Goal: Task Accomplishment & Management: Manage account settings

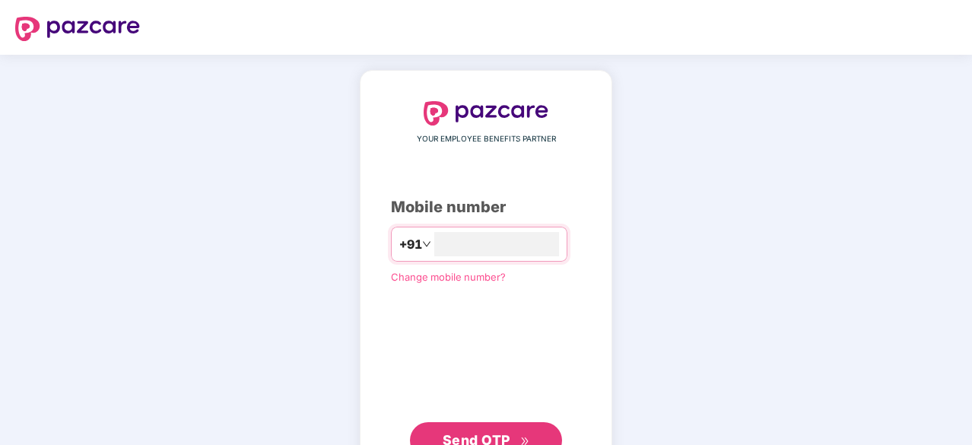
click at [519, 435] on span "Send OTP" at bounding box center [486, 440] width 87 height 21
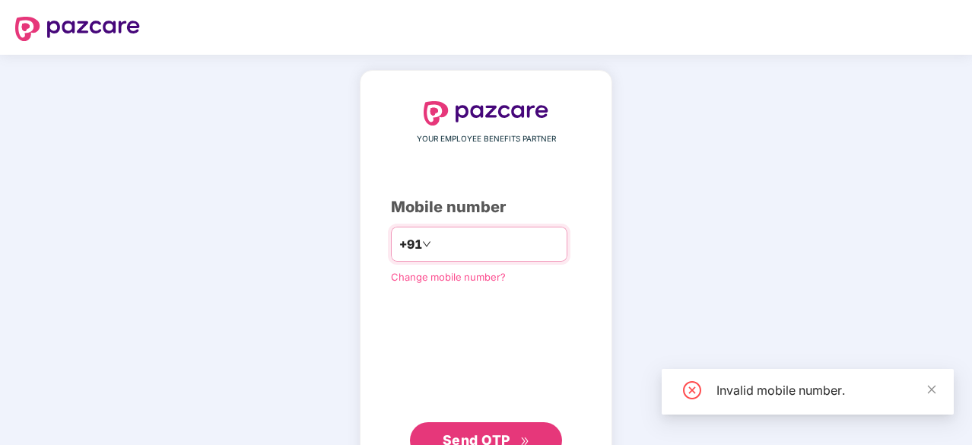
click at [525, 236] on input "*********" at bounding box center [496, 244] width 125 height 24
click at [444, 246] on input "*********" at bounding box center [496, 244] width 125 height 24
type input "**********"
click at [519, 437] on span "Send OTP" at bounding box center [486, 440] width 87 height 21
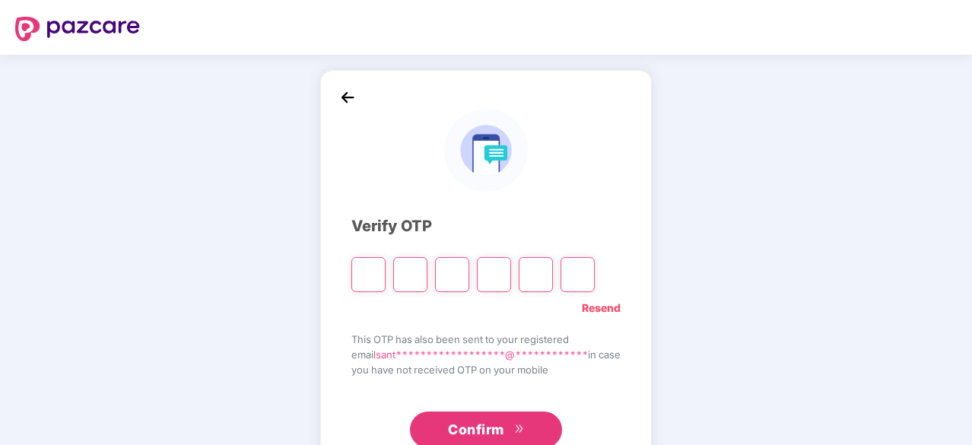
type input "*"
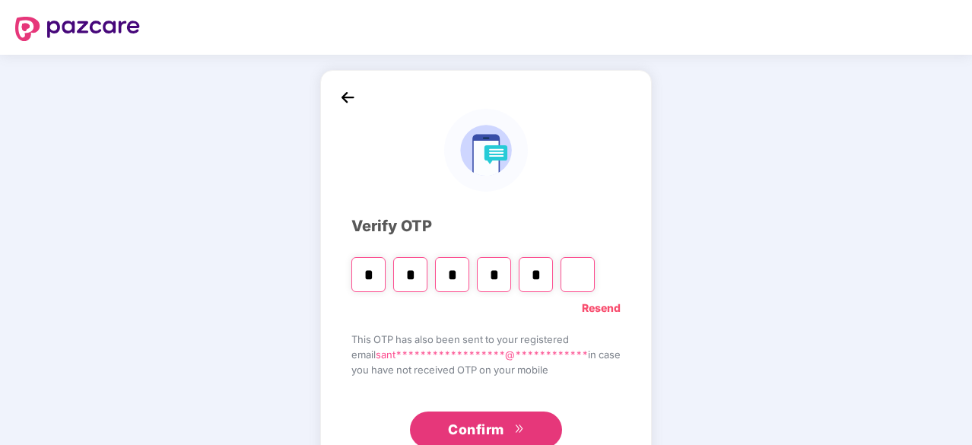
type input "*"
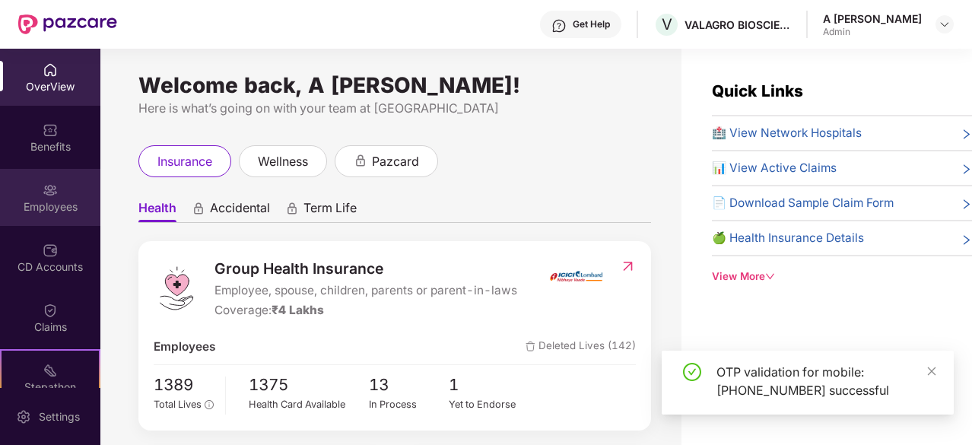
click at [46, 191] on img at bounding box center [50, 190] width 15 height 15
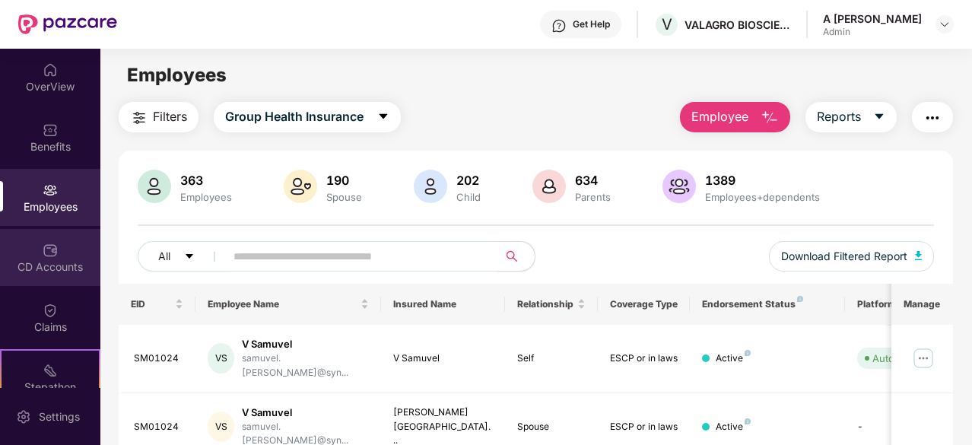
click at [50, 267] on div "CD Accounts" at bounding box center [50, 266] width 100 height 15
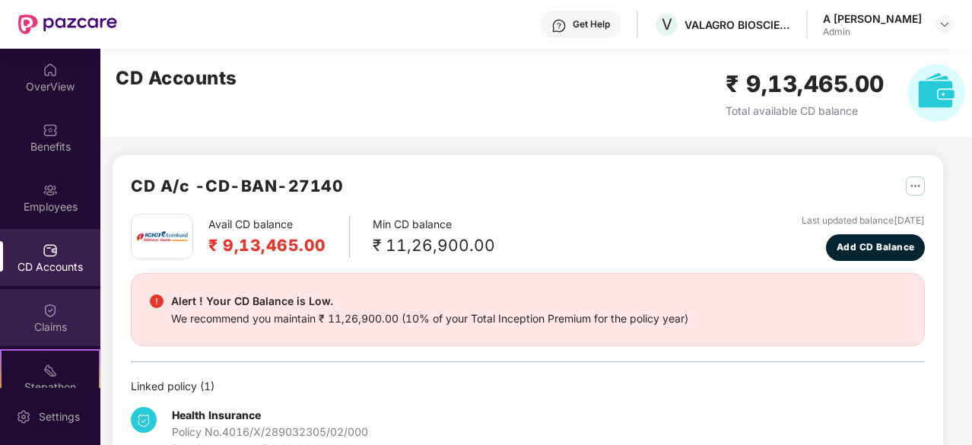
click at [47, 329] on div "Claims" at bounding box center [50, 327] width 100 height 15
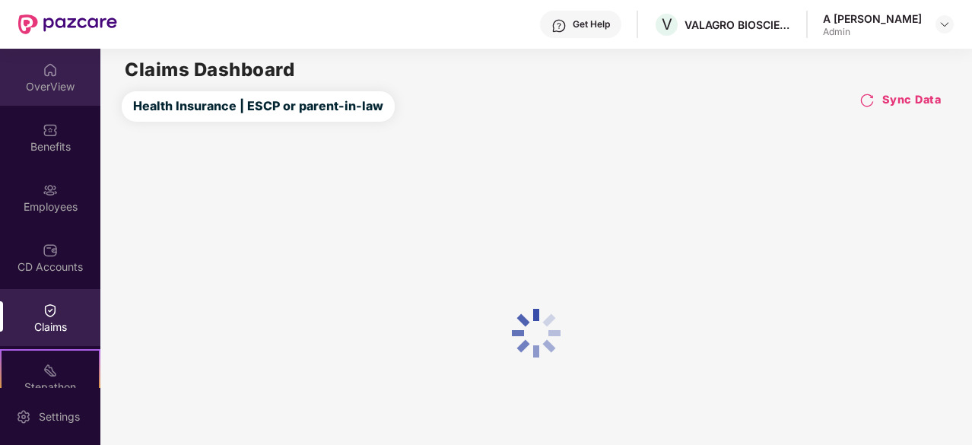
click at [49, 85] on div "OverView" at bounding box center [50, 86] width 100 height 15
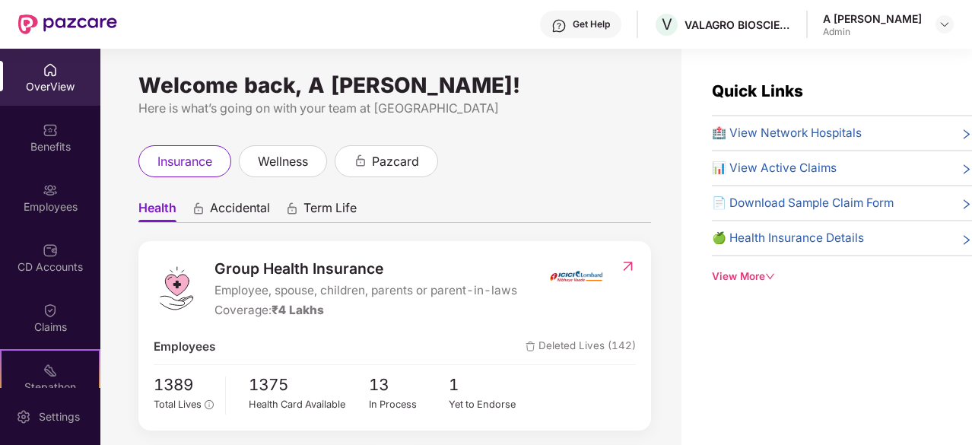
click at [592, 113] on div "Here is what’s going on with your team at [GEOGRAPHIC_DATA]" at bounding box center [394, 108] width 513 height 19
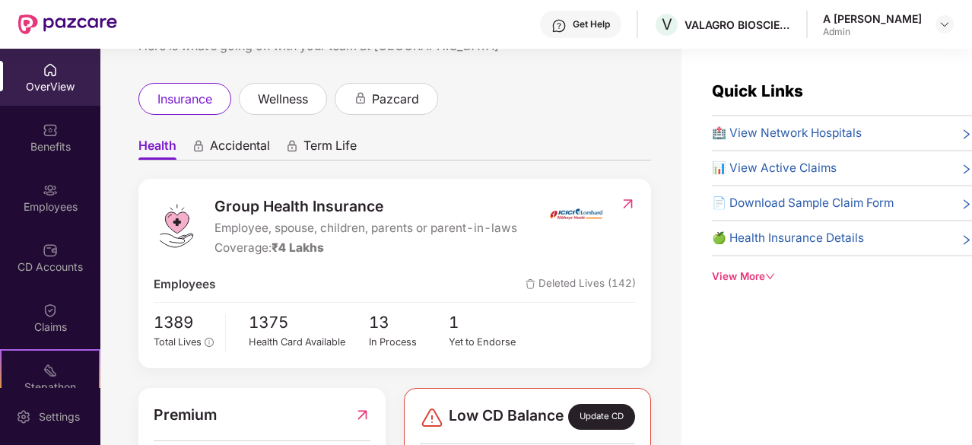
drag, startPoint x: 640, startPoint y: 176, endPoint x: 618, endPoint y: 260, distance: 87.3
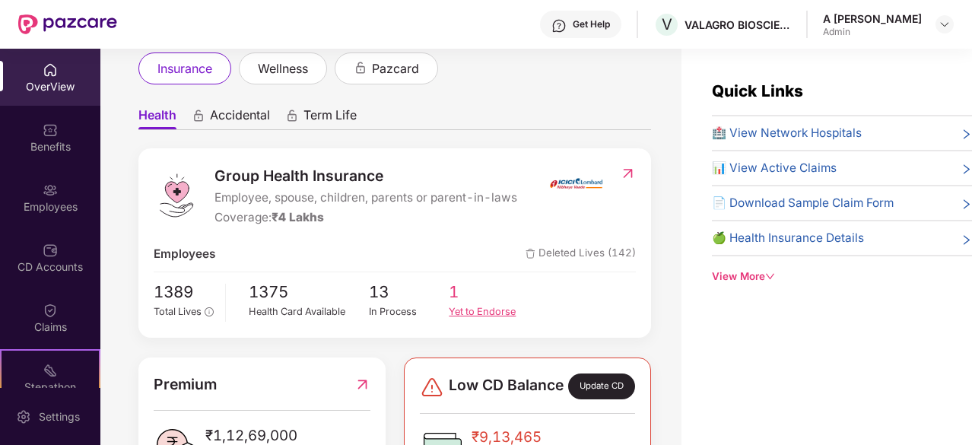
click at [469, 310] on div "Yet to Endorse" at bounding box center [489, 311] width 81 height 15
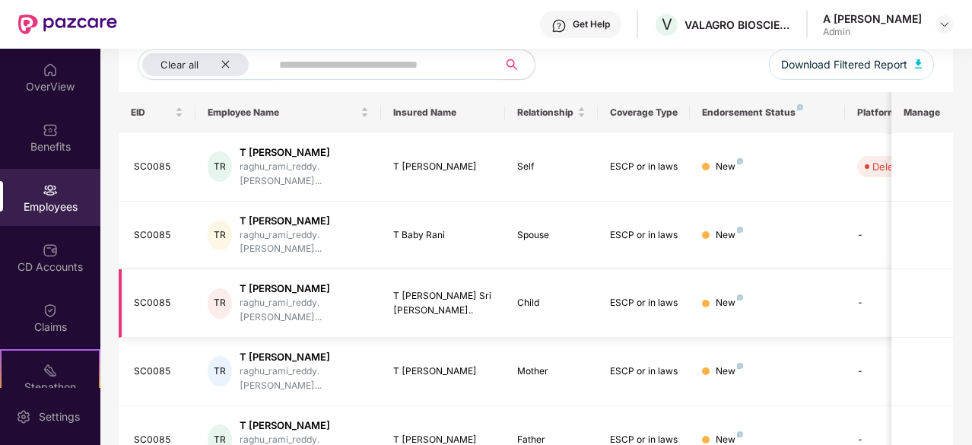
drag, startPoint x: 827, startPoint y: 213, endPoint x: 830, endPoint y: 336, distance: 122.5
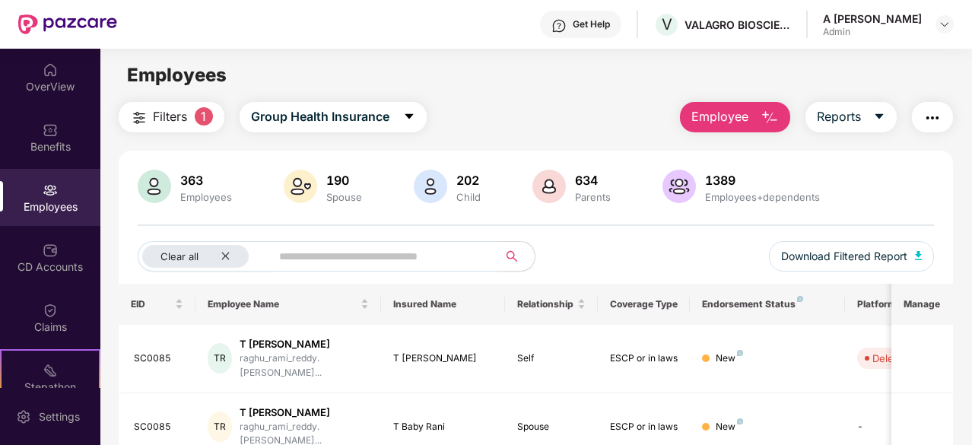
drag, startPoint x: 829, startPoint y: 285, endPoint x: 800, endPoint y: 74, distance: 212.7
click at [184, 118] on span "Filters" at bounding box center [170, 116] width 34 height 19
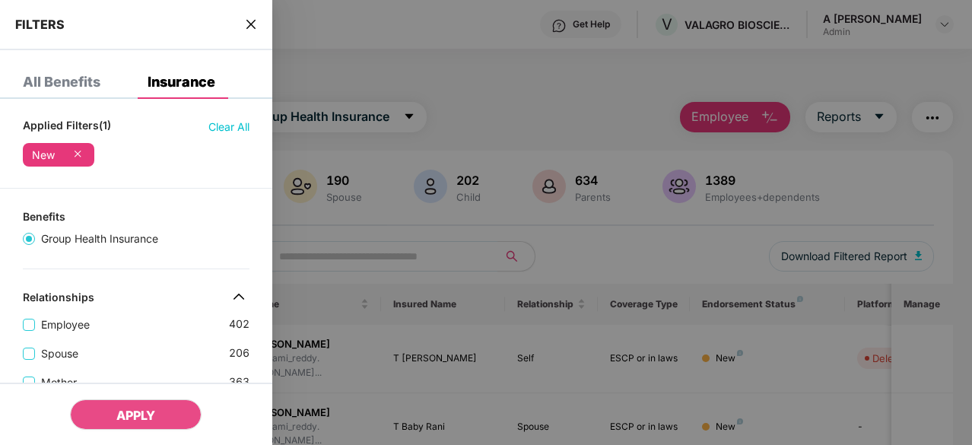
click at [251, 32] on div "FILTERS" at bounding box center [136, 25] width 272 height 50
click at [258, 29] on div "FILTERS" at bounding box center [136, 25] width 272 height 50
click at [253, 22] on icon "close" at bounding box center [251, 24] width 9 height 9
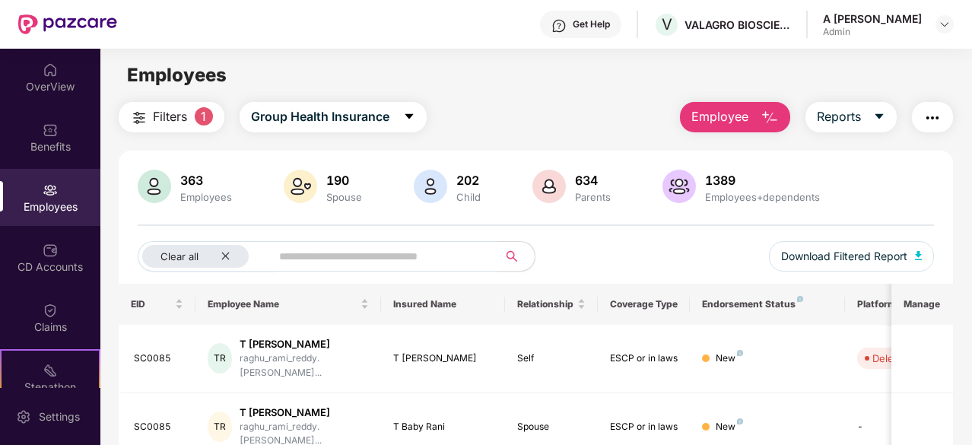
click at [53, 198] on div "Employees" at bounding box center [50, 197] width 100 height 57
click at [53, 282] on div "CD Accounts" at bounding box center [50, 257] width 100 height 57
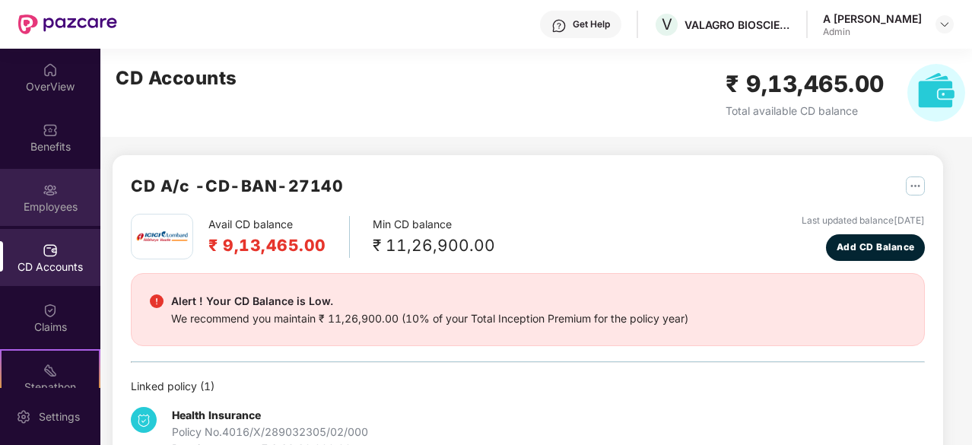
click at [71, 204] on div "Employees" at bounding box center [50, 206] width 100 height 15
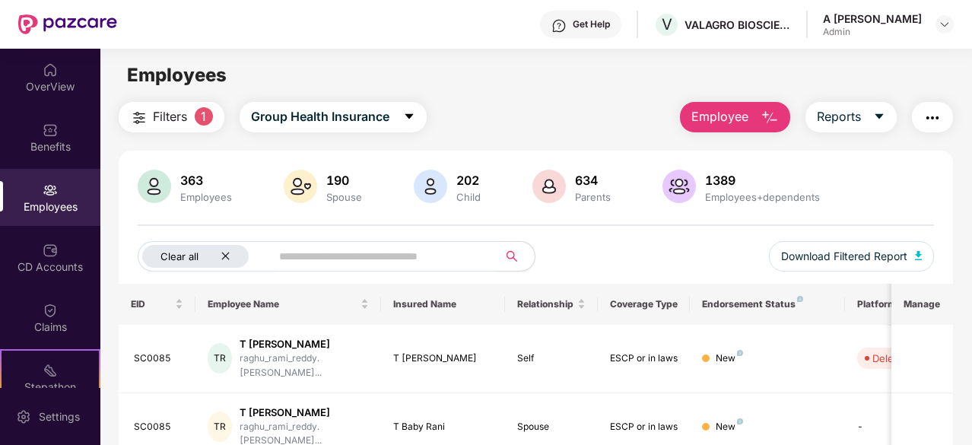
click at [225, 259] on icon "close" at bounding box center [226, 256] width 10 height 10
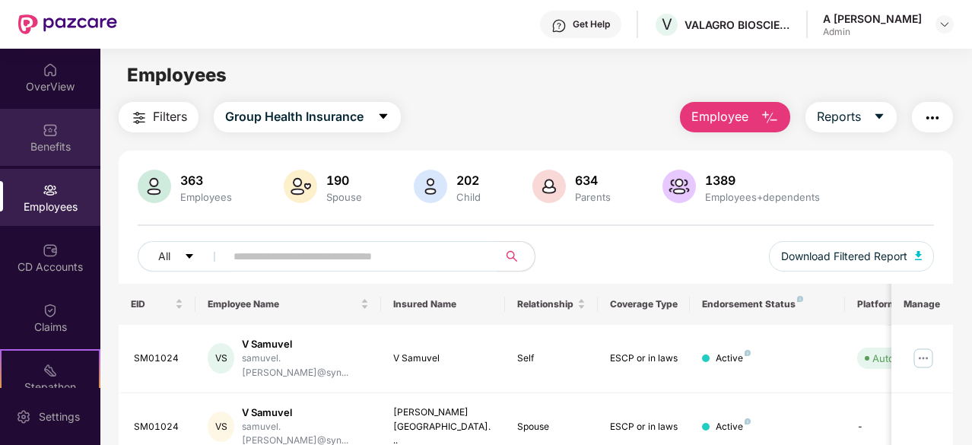
click at [52, 125] on img at bounding box center [50, 129] width 15 height 15
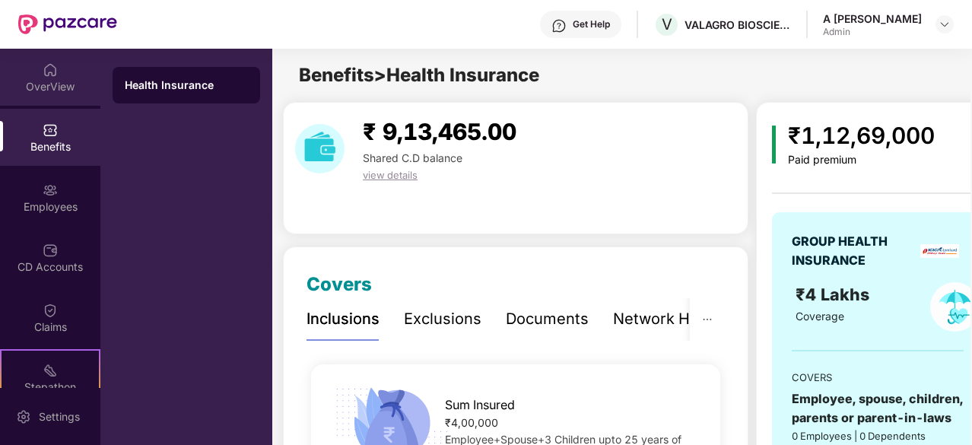
click at [52, 82] on div "OverView" at bounding box center [50, 86] width 100 height 15
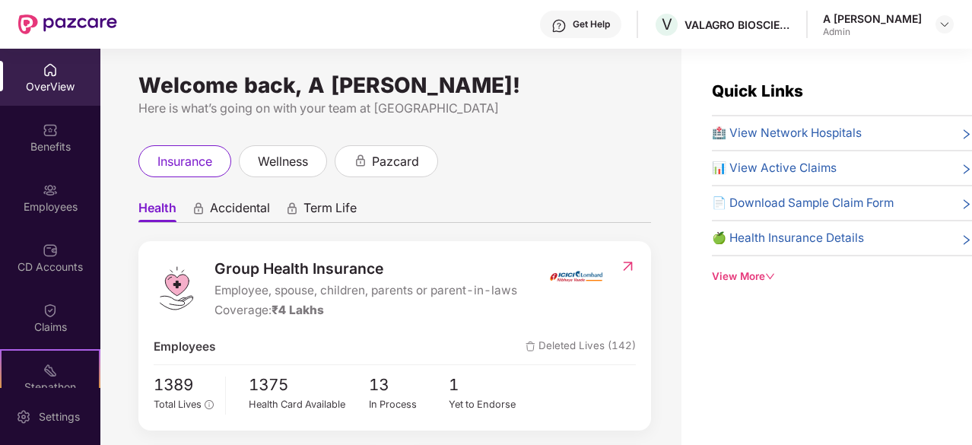
click at [49, 287] on div "OverView Benefits Employees CD Accounts Claims Stepathon New Challenge Endorsem…" at bounding box center [50, 218] width 100 height 339
click at [56, 203] on div "Employees" at bounding box center [50, 206] width 100 height 15
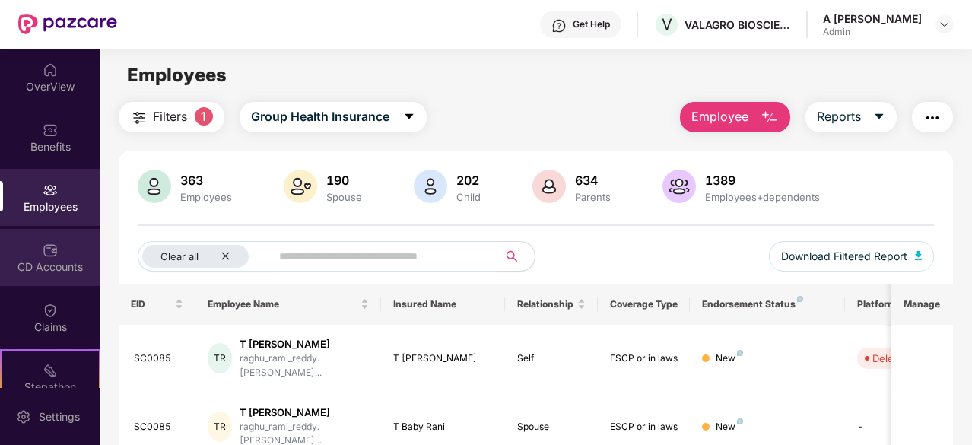
click at [44, 261] on div "CD Accounts" at bounding box center [50, 266] width 100 height 15
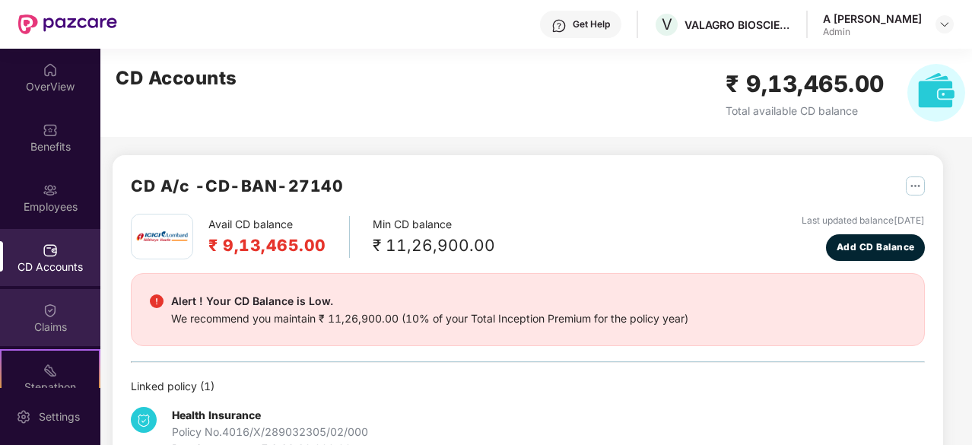
click at [50, 342] on div "Claims" at bounding box center [50, 317] width 100 height 57
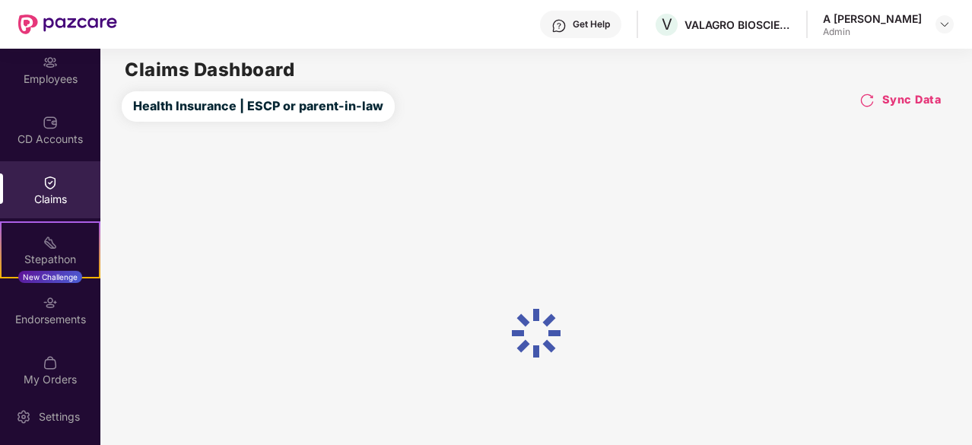
scroll to position [141, 0]
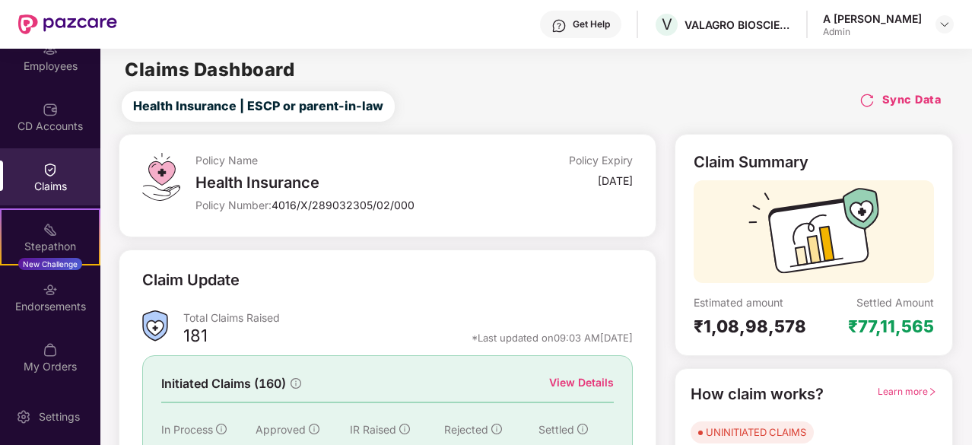
click at [62, 299] on div "Endorsements" at bounding box center [50, 306] width 100 height 15
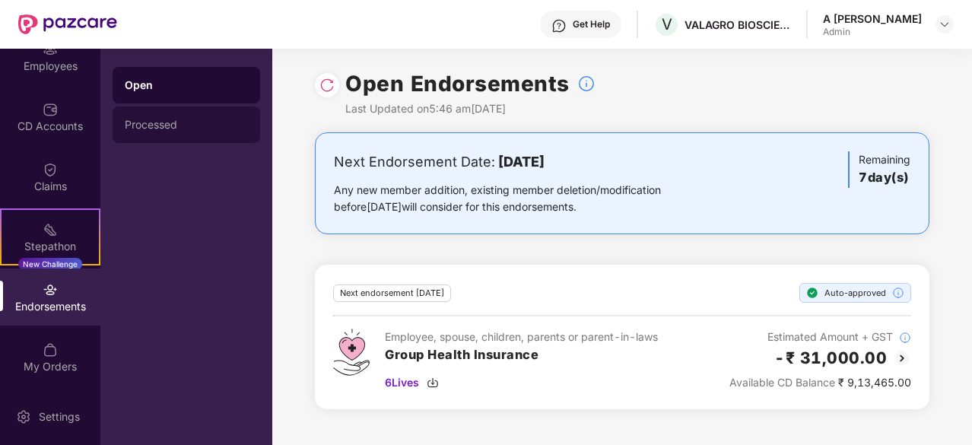
click at [185, 123] on div "Processed" at bounding box center [186, 125] width 123 height 12
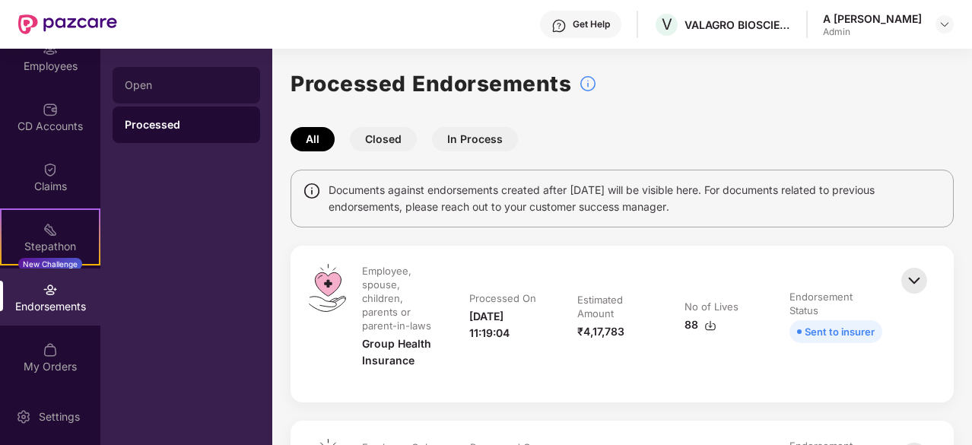
click at [180, 91] on div "Open" at bounding box center [186, 85] width 123 height 12
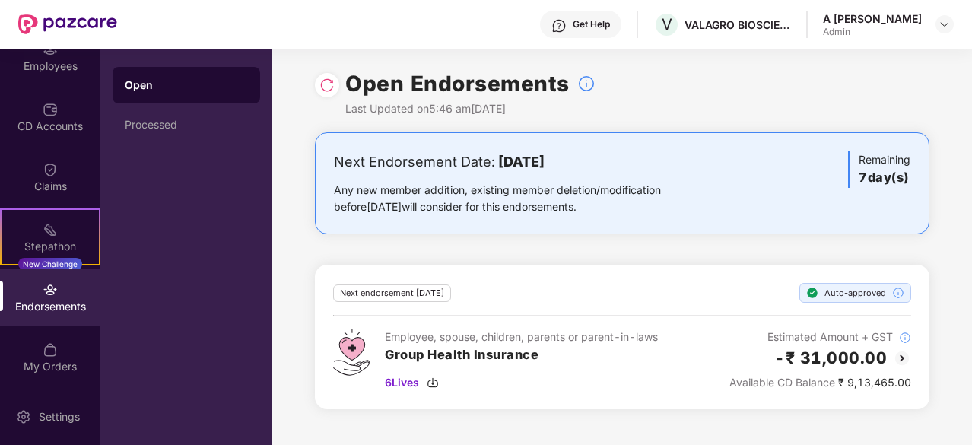
drag, startPoint x: 959, startPoint y: 398, endPoint x: 913, endPoint y: 422, distance: 51.7
drag, startPoint x: 969, startPoint y: 336, endPoint x: 962, endPoint y: 252, distance: 84.8
drag, startPoint x: 962, startPoint y: 247, endPoint x: 947, endPoint y: 300, distance: 54.5
drag, startPoint x: 935, startPoint y: 254, endPoint x: 931, endPoint y: 274, distance: 20.3
click at [933, 263] on div "Next Endorsement Date: [DATE] Any new member addition, existing member deletion…" at bounding box center [622, 279] width 700 height 295
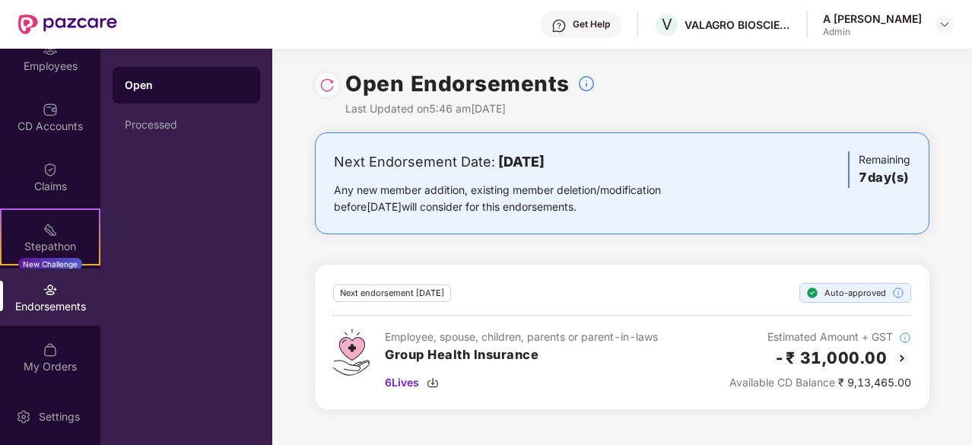
click at [924, 243] on div "Next Endorsement Date: [DATE] Any new member addition, existing member deletion…" at bounding box center [622, 279] width 700 height 295
click at [923, 243] on div "Next Endorsement Date: [DATE] Any new member addition, existing member deletion…" at bounding box center [622, 279] width 700 height 295
click at [958, 276] on div "Next Endorsement Date: [DATE] Any new member addition, existing member deletion…" at bounding box center [622, 279] width 700 height 295
click at [951, 268] on div "Next Endorsement Date: [DATE] Any new member addition, existing member deletion…" at bounding box center [622, 279] width 700 height 295
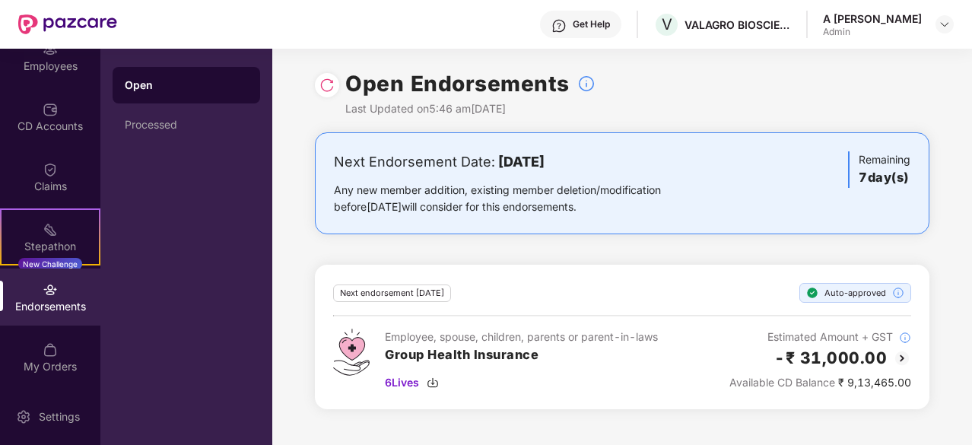
click at [73, 299] on div "Endorsements" at bounding box center [50, 306] width 100 height 15
click at [186, 107] on div "Processed" at bounding box center [187, 125] width 148 height 37
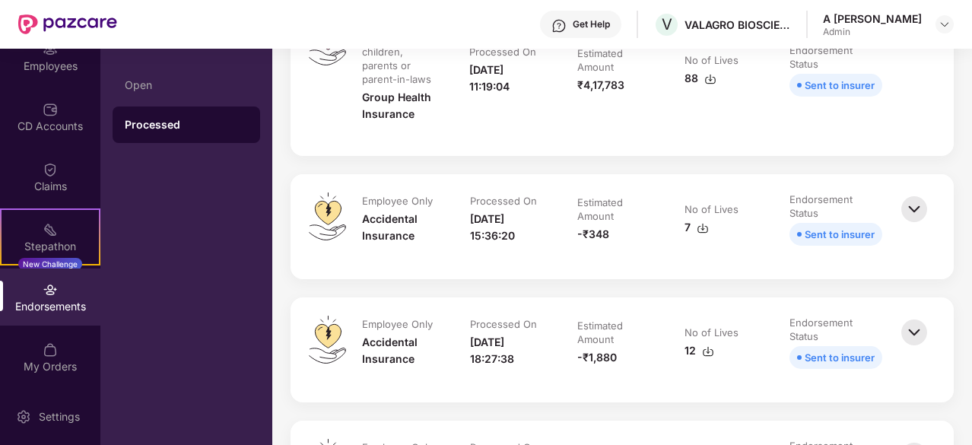
drag, startPoint x: 868, startPoint y: 122, endPoint x: 878, endPoint y: 270, distance: 147.9
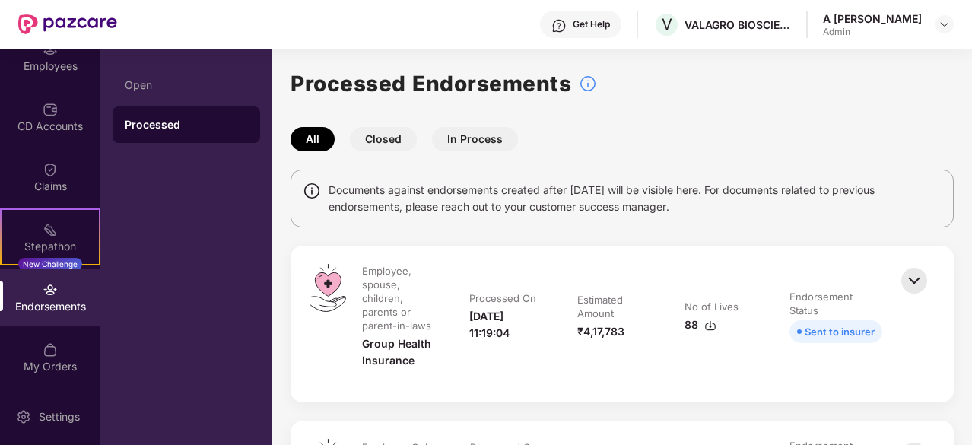
drag, startPoint x: 899, startPoint y: 195, endPoint x: 901, endPoint y: 83, distance: 111.9
click at [400, 144] on button "Closed" at bounding box center [383, 139] width 67 height 24
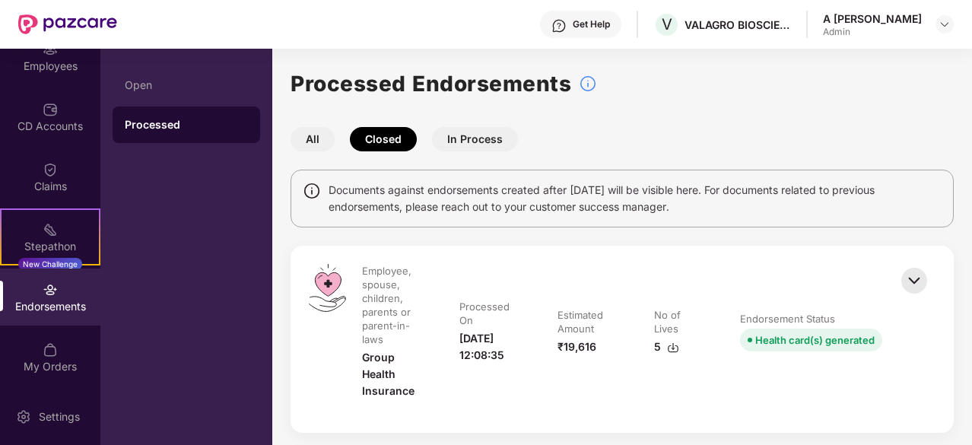
click at [495, 144] on button "In Process" at bounding box center [475, 139] width 86 height 24
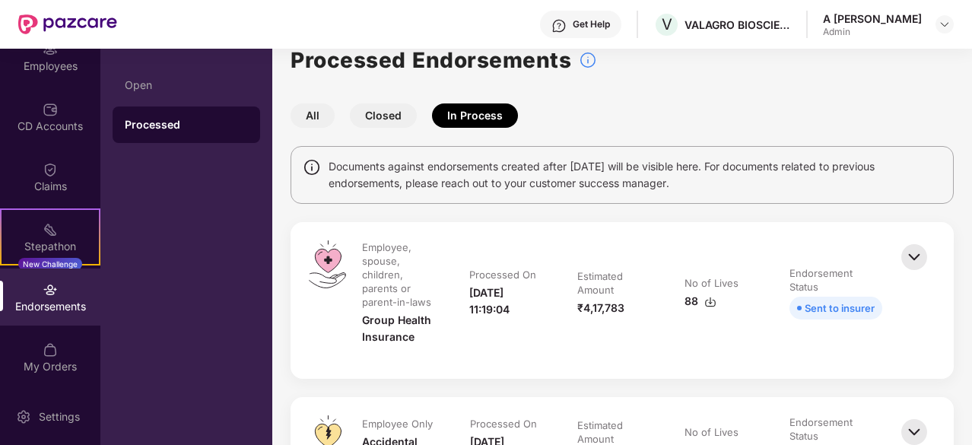
drag, startPoint x: 772, startPoint y: 138, endPoint x: 770, endPoint y: 250, distance: 112.6
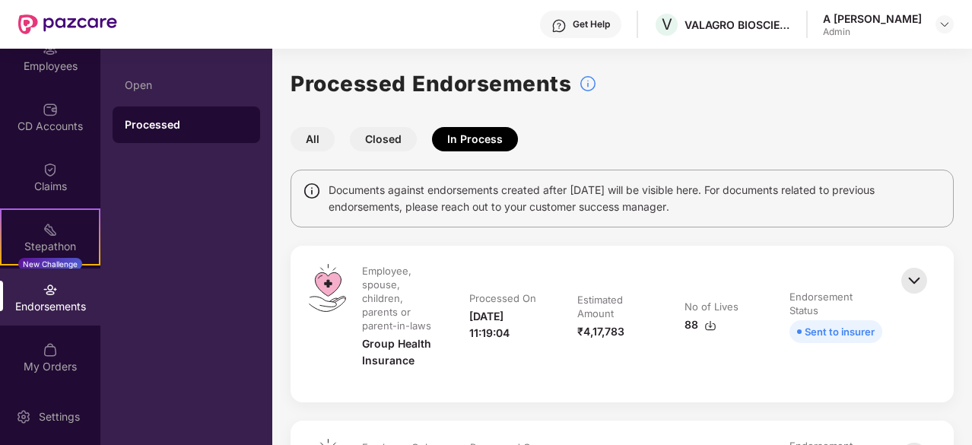
drag, startPoint x: 905, startPoint y: 240, endPoint x: 851, endPoint y: -66, distance: 310.6
click at [52, 70] on div "Employees" at bounding box center [50, 66] width 100 height 15
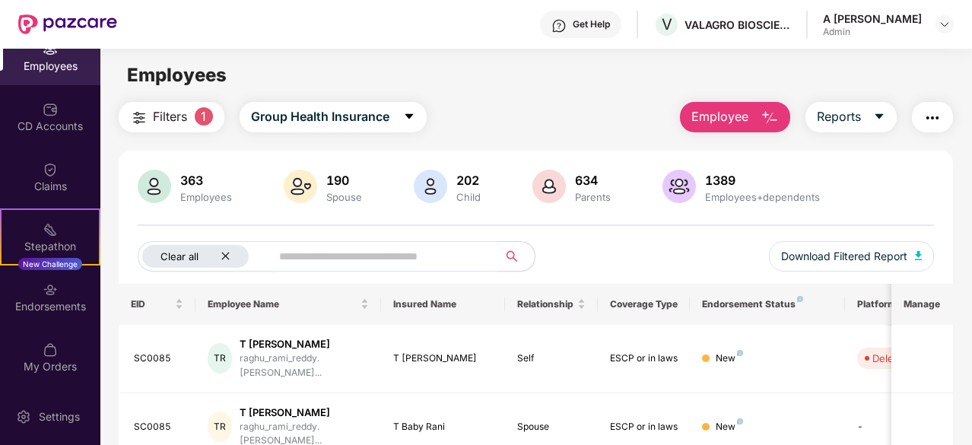
drag, startPoint x: 242, startPoint y: 260, endPoint x: 231, endPoint y: 257, distance: 11.1
click at [239, 260] on div "Clear all" at bounding box center [195, 256] width 107 height 23
click at [219, 253] on span at bounding box center [356, 256] width 283 height 30
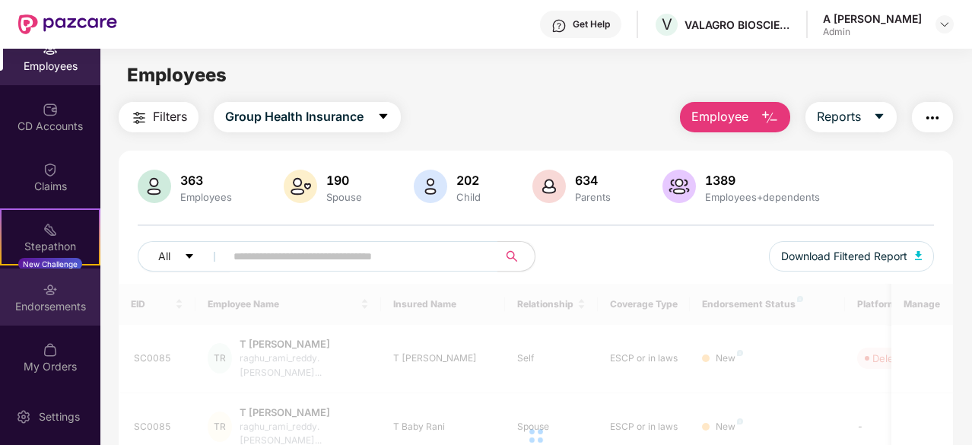
click at [44, 308] on div "Endorsements" at bounding box center [50, 306] width 100 height 15
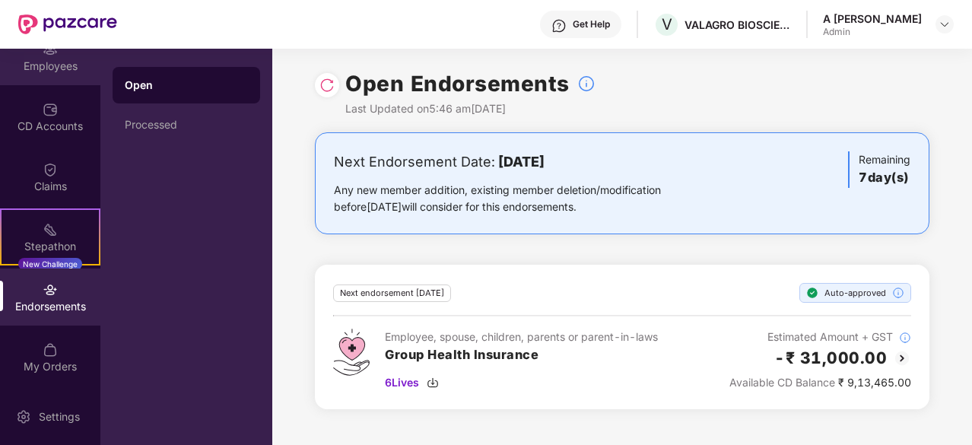
click at [53, 62] on div "Employees" at bounding box center [50, 66] width 100 height 15
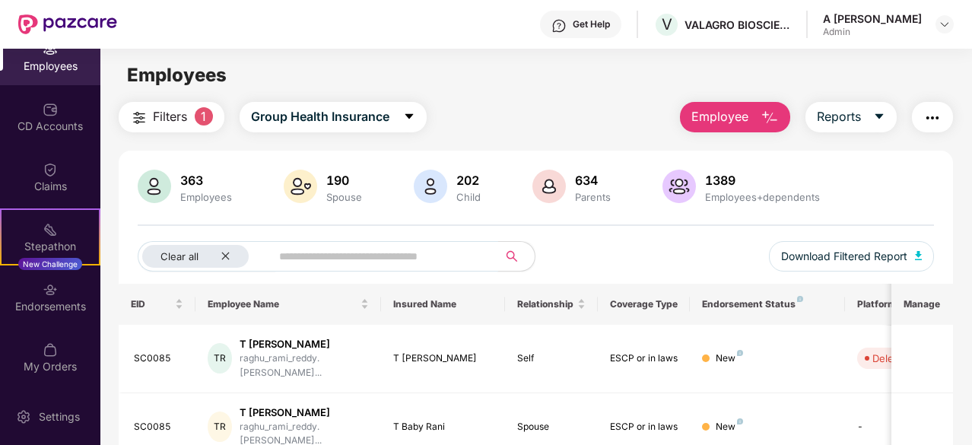
click at [333, 256] on input "text" at bounding box center [378, 256] width 199 height 23
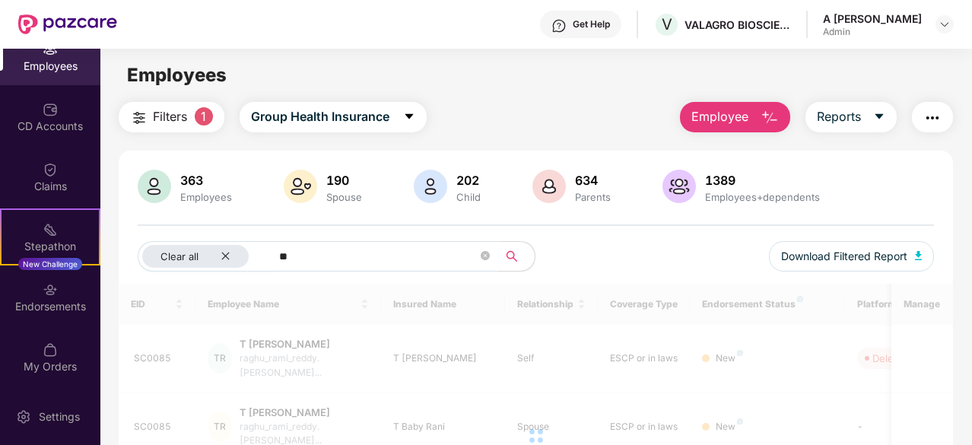
type input "*"
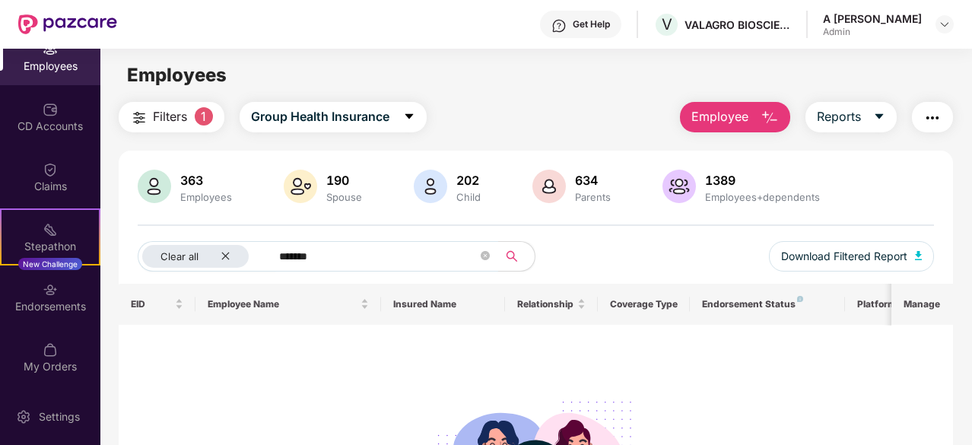
click at [433, 256] on input "*******" at bounding box center [378, 256] width 199 height 23
click at [433, 253] on input "*******" at bounding box center [378, 256] width 199 height 23
paste input "text"
type input "*******"
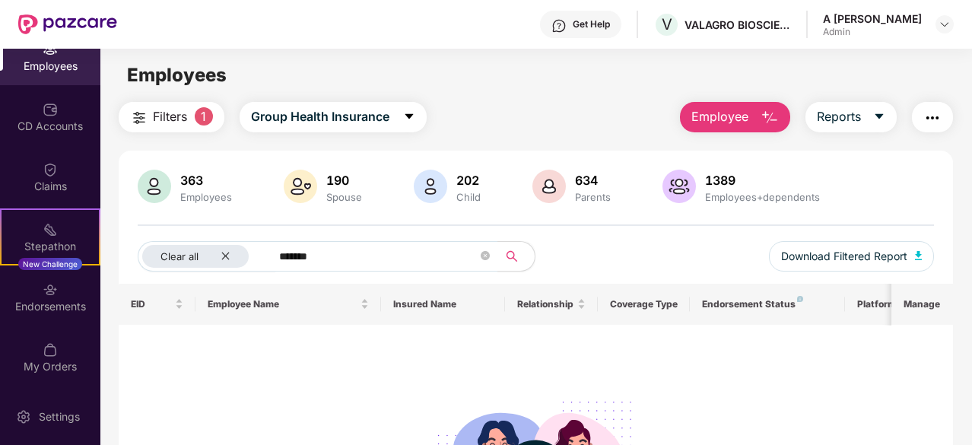
click at [402, 355] on div "No data found" at bounding box center [537, 451] width 812 height 229
